Goal: Navigation & Orientation: Find specific page/section

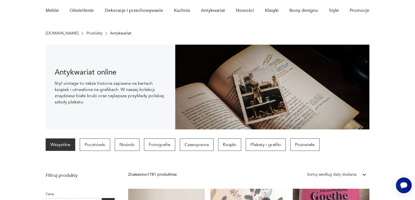
scroll to position [56, 0]
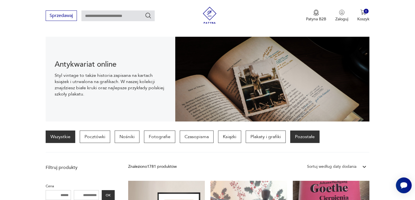
click at [303, 138] on p "Pozostałe" at bounding box center [304, 136] width 29 height 12
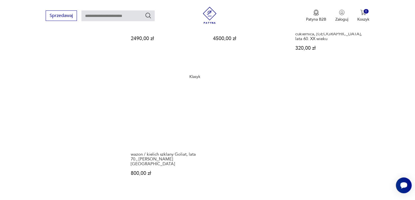
scroll to position [810, 0]
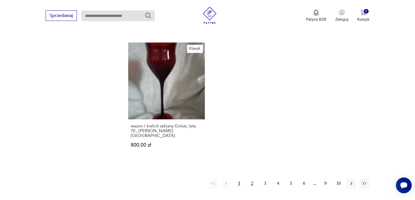
click at [253, 178] on button "2" at bounding box center [252, 183] width 10 height 10
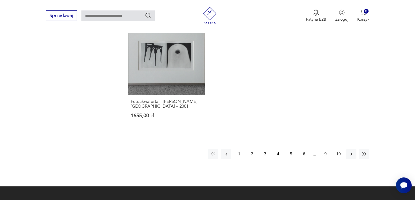
scroll to position [837, 0]
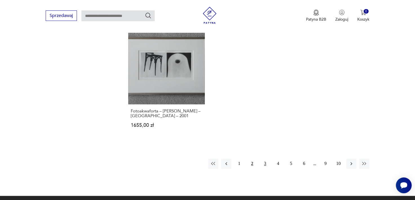
click at [265, 158] on button "3" at bounding box center [265, 163] width 10 height 10
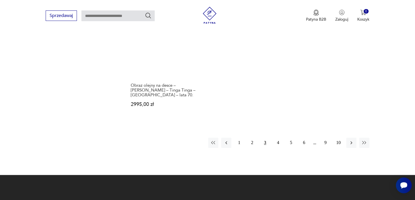
scroll to position [866, 0]
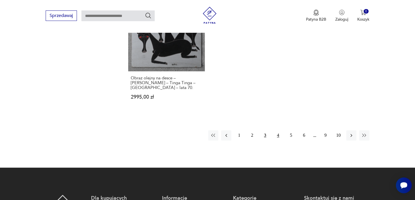
click at [277, 130] on button "4" at bounding box center [278, 135] width 10 height 10
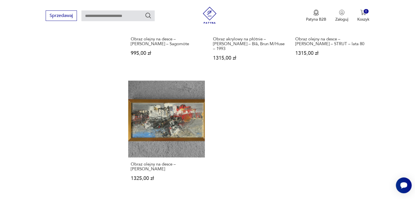
scroll to position [866, 0]
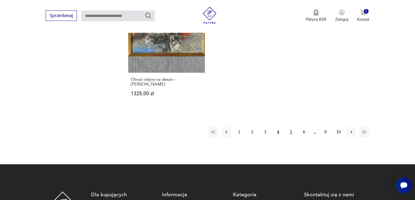
click at [292, 127] on button "5" at bounding box center [291, 132] width 10 height 10
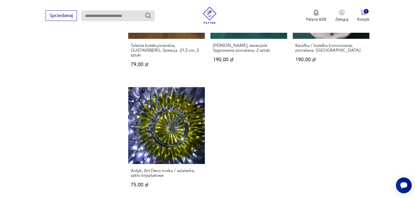
scroll to position [866, 0]
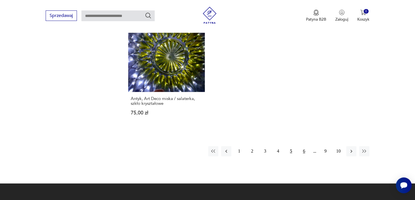
click at [305, 146] on button "6" at bounding box center [304, 151] width 10 height 10
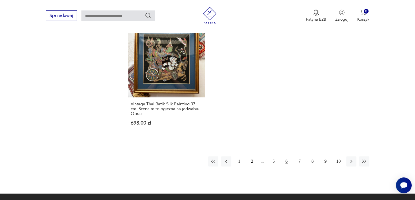
scroll to position [866, 0]
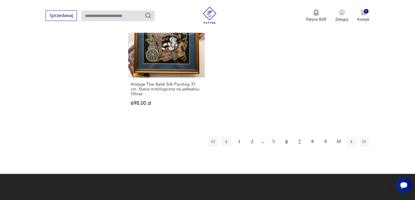
click at [298, 136] on button "7" at bounding box center [300, 141] width 10 height 10
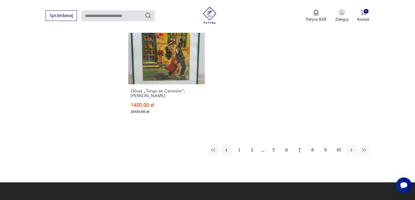
scroll to position [866, 0]
